Goal: Task Accomplishment & Management: Manage account settings

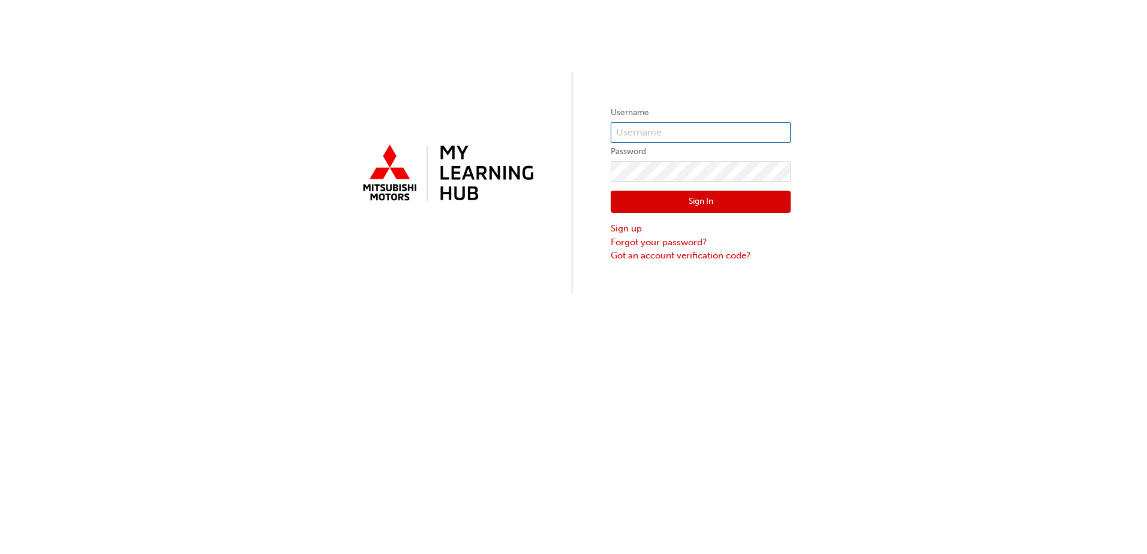
type input "0005981394"
click at [671, 203] on button "Sign In" at bounding box center [701, 202] width 180 height 23
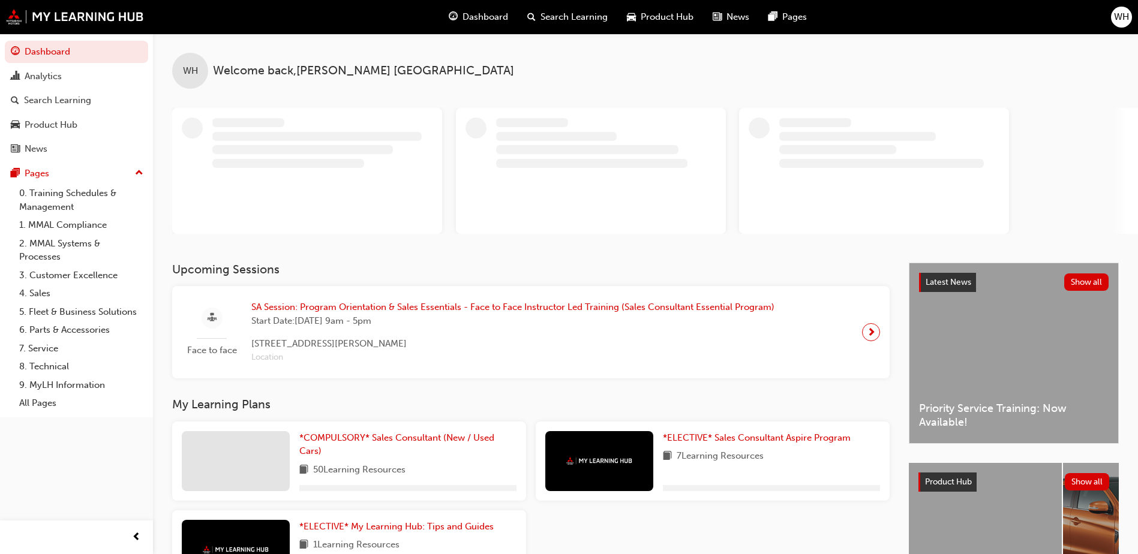
click at [396, 304] on span "SA Session: Program Orientation & Sales Essentials - Face to Face Instructor Le…" at bounding box center [512, 308] width 523 height 14
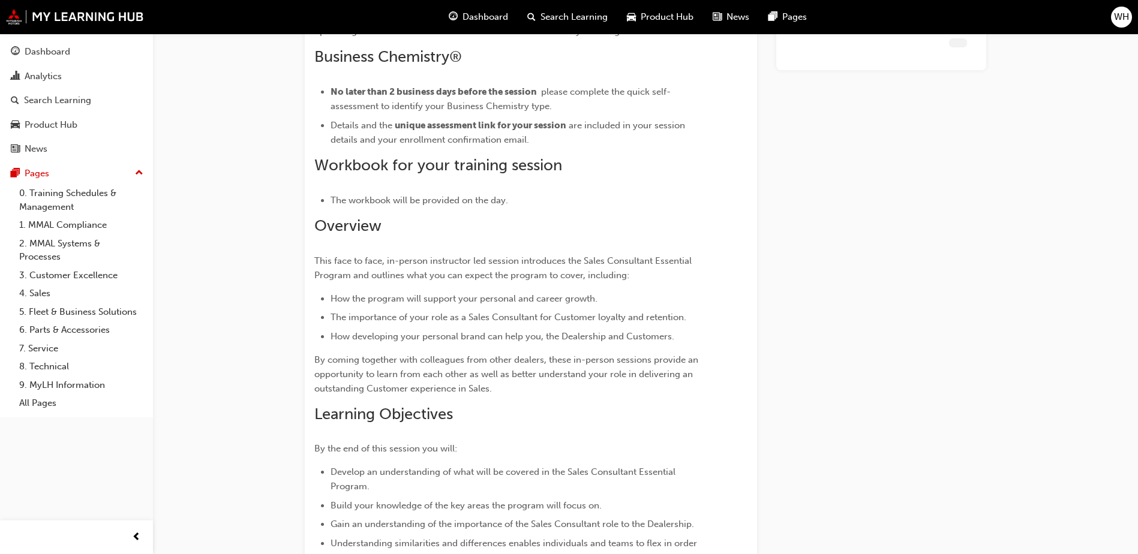
scroll to position [1360, 0]
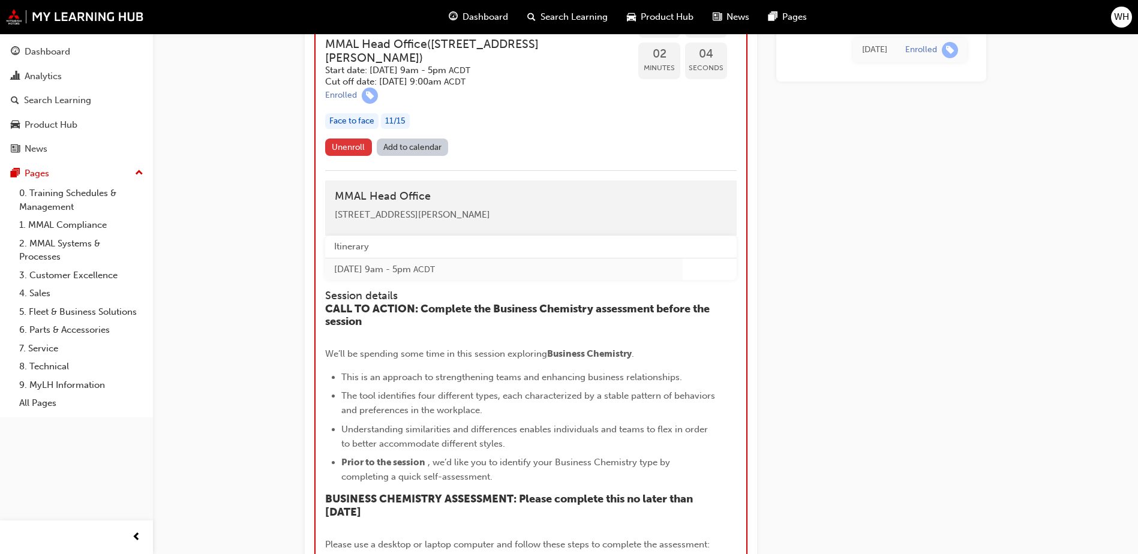
click at [352, 147] on span "Unenroll" at bounding box center [348, 147] width 33 height 10
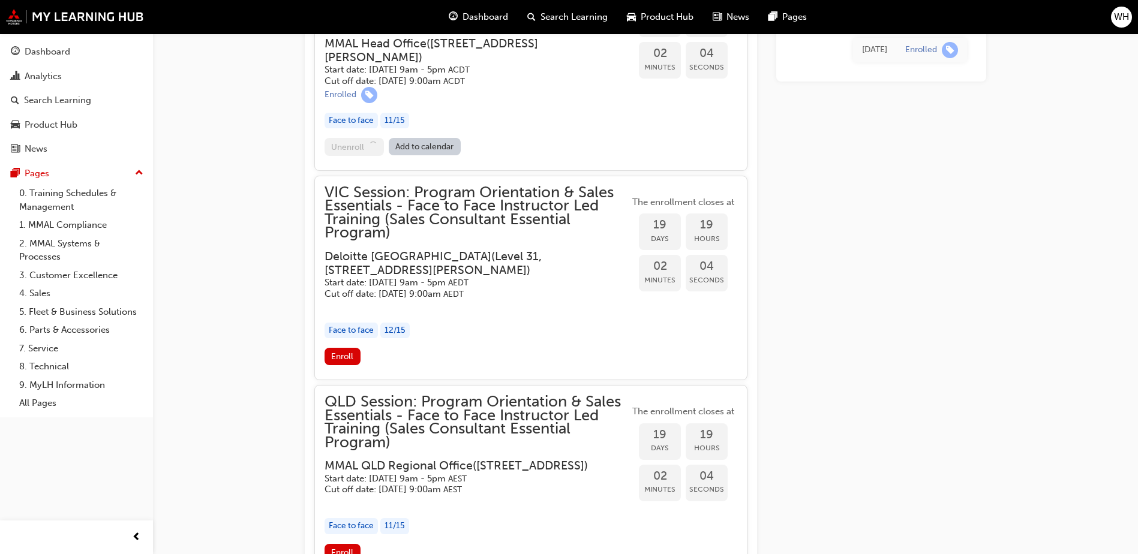
scroll to position [1360, 0]
